Goal: Transaction & Acquisition: Subscribe to service/newsletter

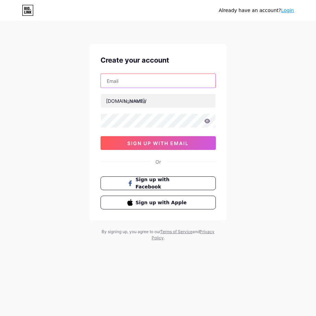
click at [155, 79] on input "text" at bounding box center [158, 81] width 115 height 14
type input "[EMAIL_ADDRESS][DOMAIN_NAME]"
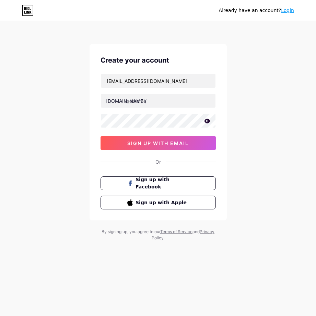
click at [206, 123] on icon at bounding box center [207, 120] width 6 height 4
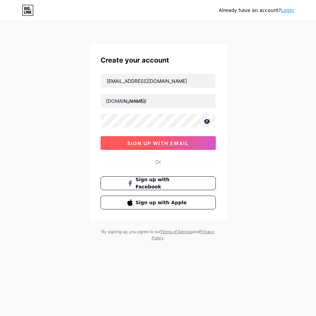
click at [124, 144] on button "sign up with email" at bounding box center [158, 143] width 115 height 14
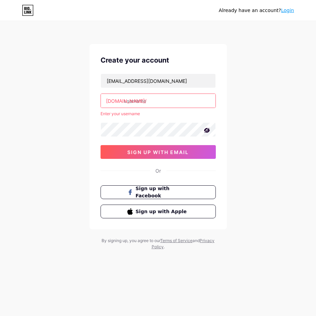
click at [116, 102] on div "[DOMAIN_NAME]/" at bounding box center [126, 100] width 41 height 7
click at [134, 100] on input "text" at bounding box center [158, 101] width 115 height 14
click at [141, 102] on input "text" at bounding box center [158, 101] width 115 height 14
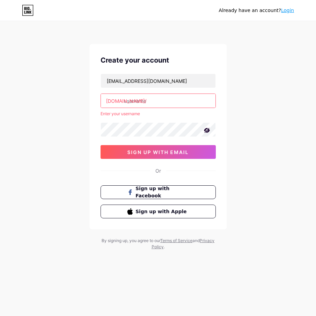
click at [141, 102] on input "text" at bounding box center [158, 101] width 115 height 14
